Goal: Task Accomplishment & Management: Manage account settings

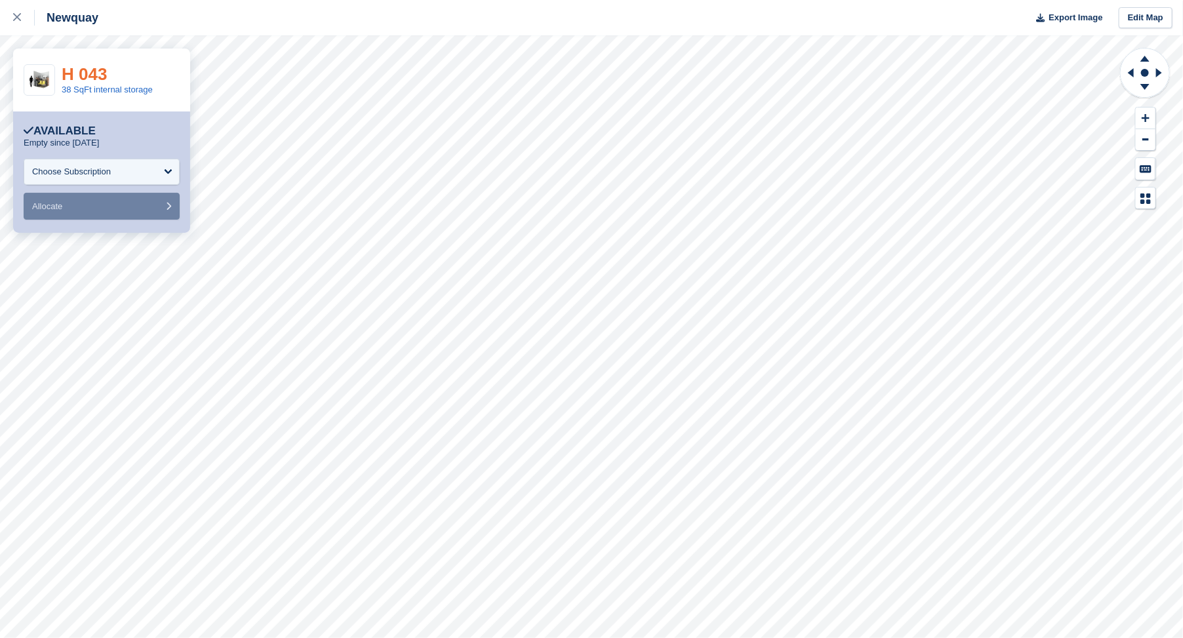
click at [89, 75] on link "H 043" at bounding box center [84, 74] width 45 height 20
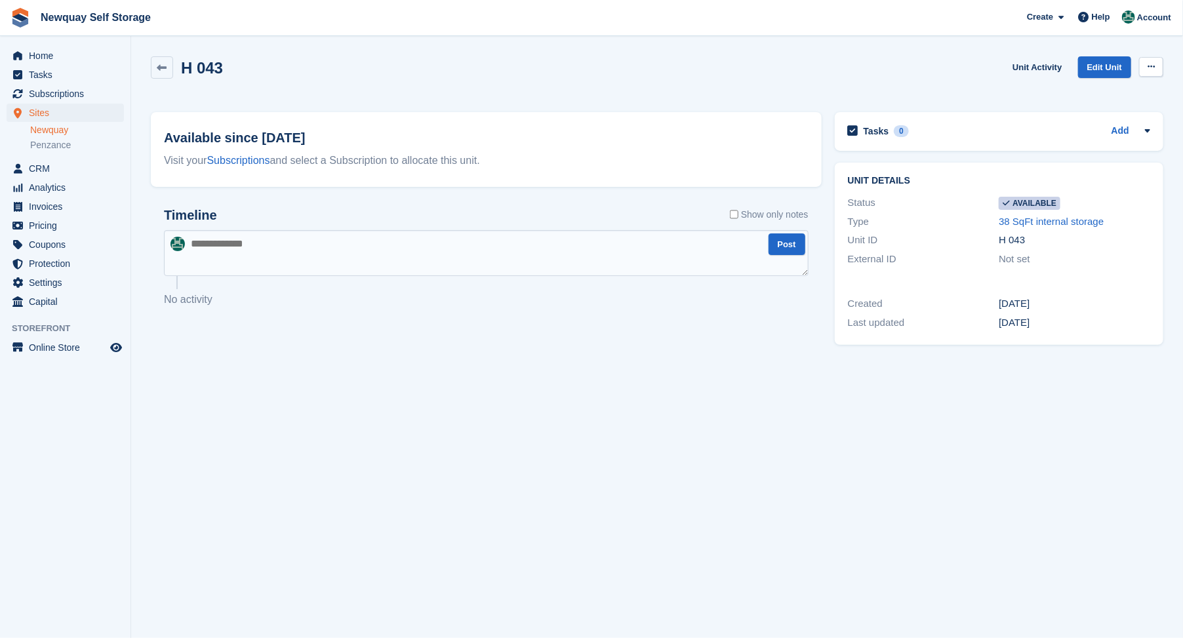
click at [1153, 64] on icon at bounding box center [1151, 66] width 7 height 9
click at [1091, 95] on p "Make unavailable" at bounding box center [1100, 92] width 114 height 17
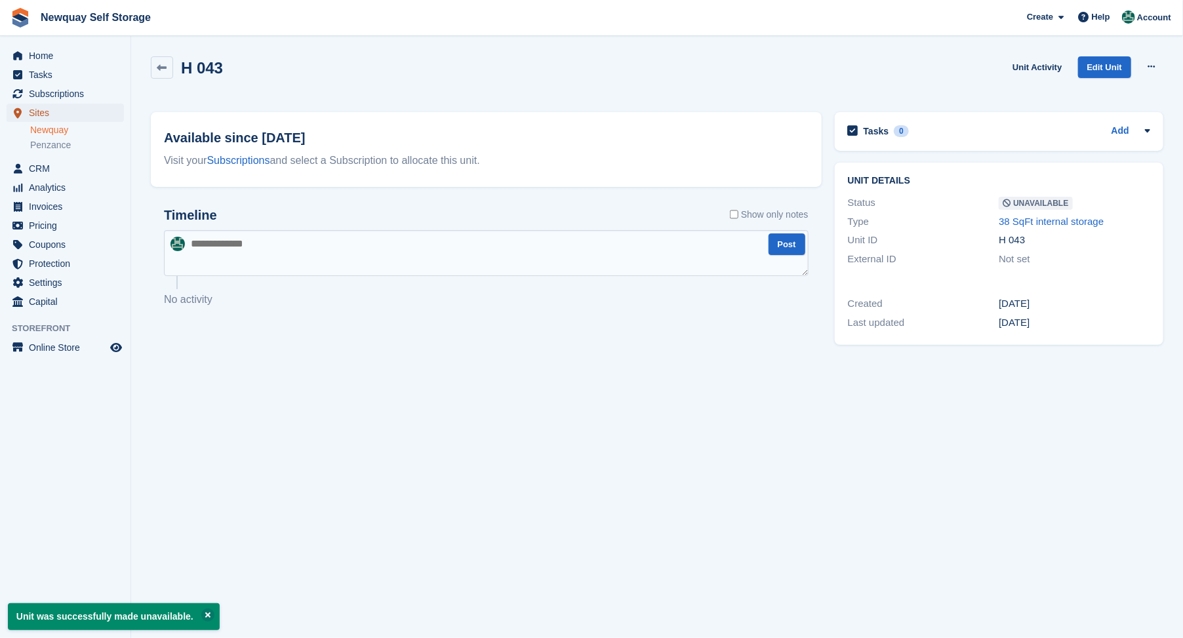
click at [35, 109] on span "Sites" at bounding box center [68, 113] width 79 height 18
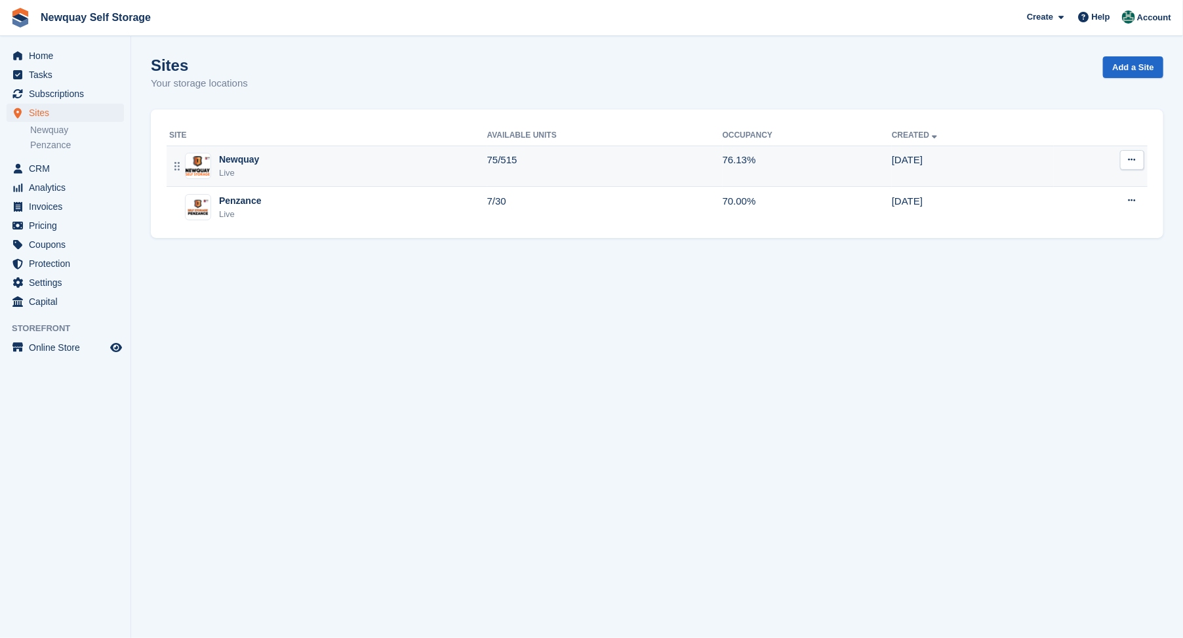
click at [230, 162] on div "Newquay" at bounding box center [239, 160] width 40 height 14
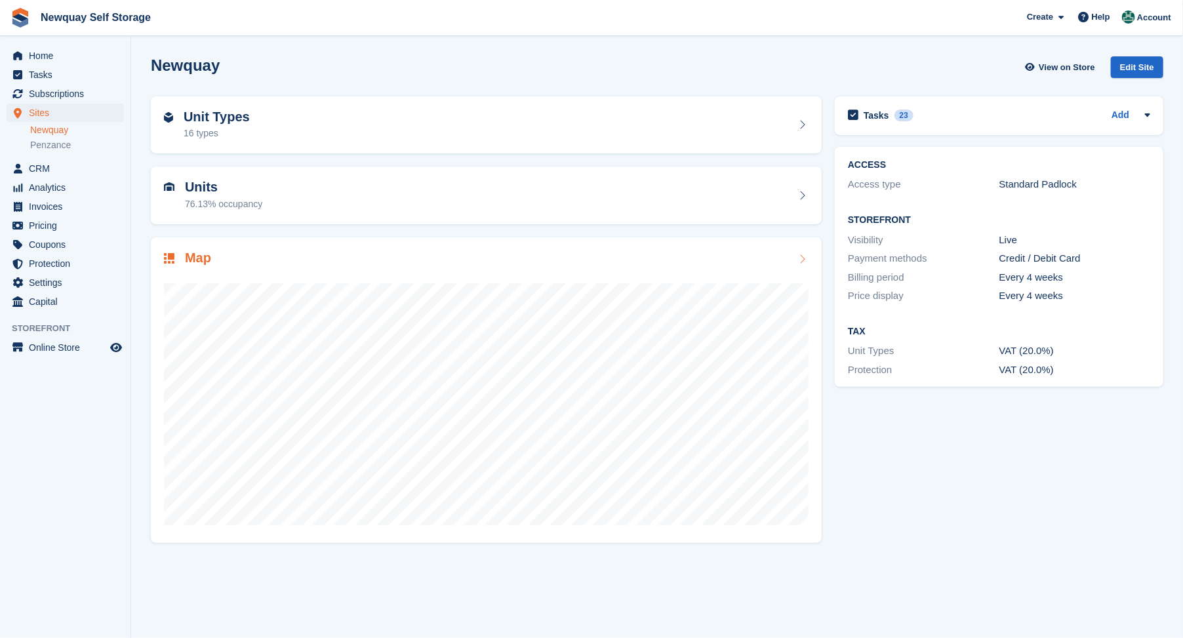
click at [198, 264] on h2 "Map" at bounding box center [198, 258] width 26 height 15
